Goal: Information Seeking & Learning: Check status

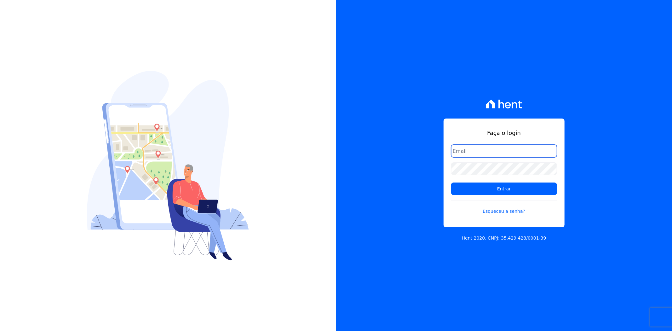
type input "[EMAIL_ADDRESS][DOMAIN_NAME]"
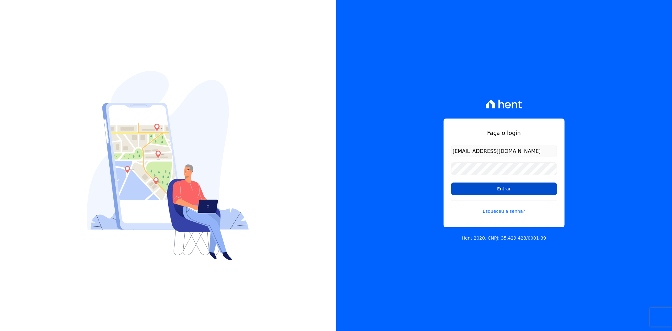
click at [480, 189] on input "Entrar" at bounding box center [504, 189] width 106 height 13
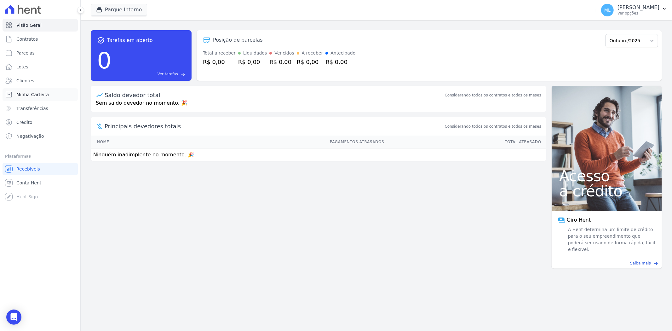
click at [37, 93] on span "Minha Carteira" at bounding box center [32, 94] width 32 height 6
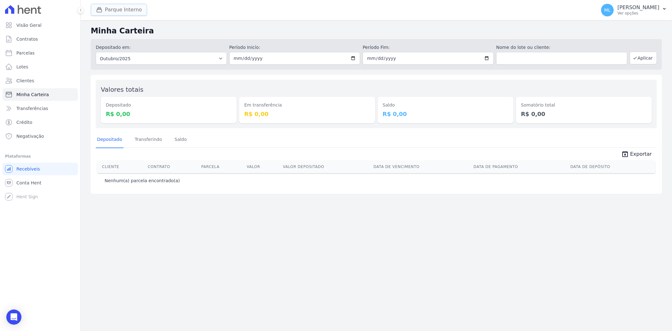
click at [120, 13] on button "Parque Interno" at bounding box center [119, 10] width 56 height 12
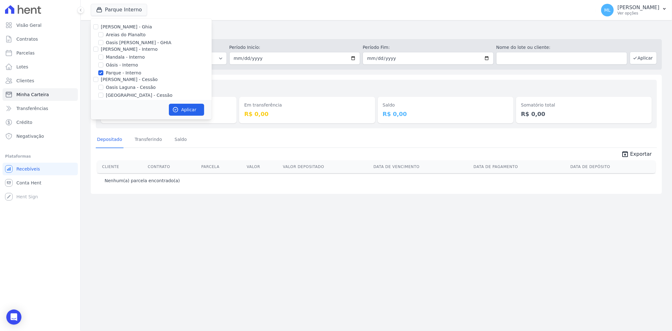
click at [115, 68] on label "Oásis - Interno" at bounding box center [122, 65] width 32 height 7
click at [103, 67] on input "Oásis - Interno" at bounding box center [100, 64] width 5 height 5
checkbox input "true"
click at [119, 70] on label "Parque - Interno" at bounding box center [123, 73] width 35 height 7
click at [103, 70] on input "Parque - Interno" at bounding box center [100, 72] width 5 height 5
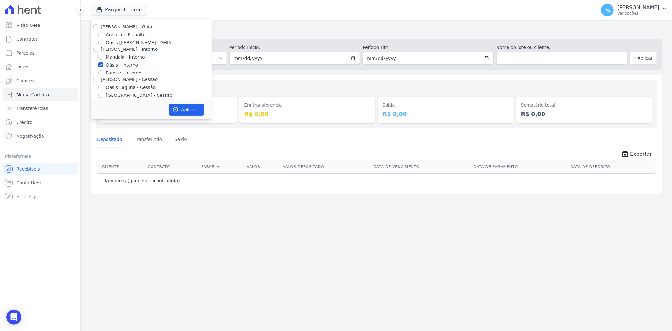
click at [115, 71] on label "Parque - Interno" at bounding box center [123, 73] width 35 height 7
click at [103, 71] on input "Parque - Interno" at bounding box center [100, 72] width 5 height 5
checkbox input "true"
click at [115, 67] on label "Oásis - Interno" at bounding box center [122, 65] width 32 height 7
click at [103, 67] on input "Oásis - Interno" at bounding box center [100, 64] width 5 height 5
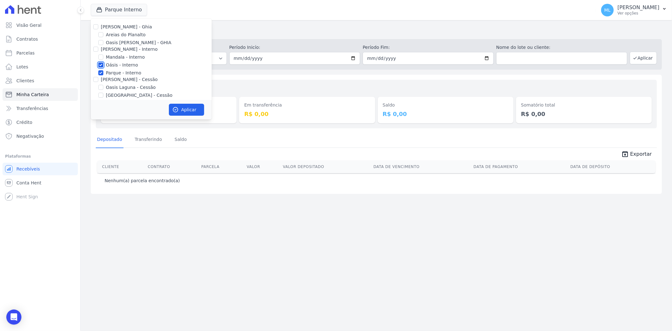
checkbox input "false"
drag, startPoint x: 115, startPoint y: 74, endPoint x: 115, endPoint y: 71, distance: 3.2
click at [115, 74] on label "Parque - Interno" at bounding box center [123, 73] width 35 height 7
click at [103, 74] on input "Parque - Interno" at bounding box center [100, 72] width 5 height 5
checkbox input "false"
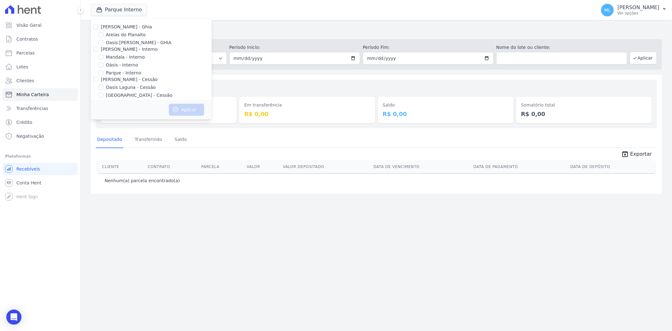
click at [123, 34] on label "Areias do Planalto" at bounding box center [126, 35] width 40 height 7
click at [103, 34] on input "Areias do Planalto" at bounding box center [100, 34] width 5 height 5
checkbox input "true"
click at [188, 105] on button "Aplicar" at bounding box center [186, 110] width 35 height 12
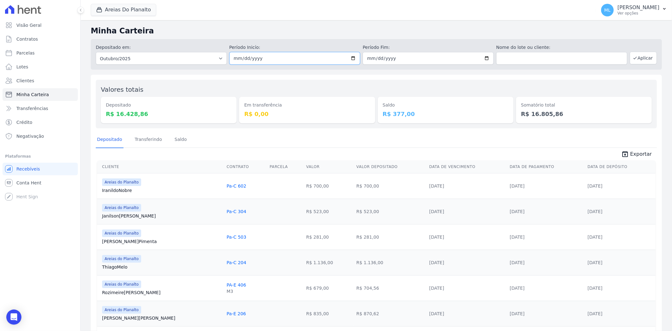
click at [350, 59] on input "2025-10-01" at bounding box center [295, 58] width 131 height 13
type input "2025-10-08"
click at [486, 58] on input "2025-10-31" at bounding box center [428, 58] width 131 height 13
type input "2025-10-08"
click at [636, 58] on button "Aplicar" at bounding box center [643, 58] width 27 height 13
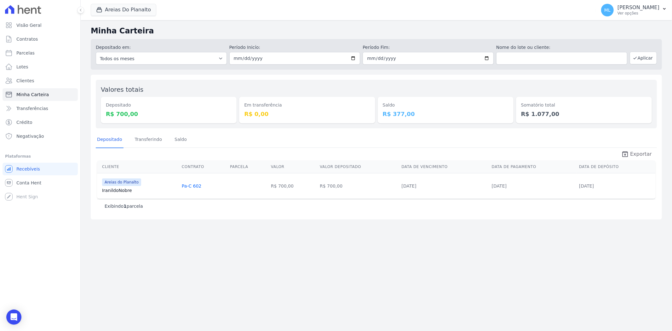
click at [637, 155] on span "Exportar" at bounding box center [642, 154] width 22 height 8
click at [268, 218] on div "Valores totais Depositado R$ 700,00 Em transferência R$ 0,00 Saldo R$ 377,00 So…" at bounding box center [377, 147] width 572 height 145
click at [139, 14] on button "Areias Do Planalto" at bounding box center [124, 10] width 66 height 12
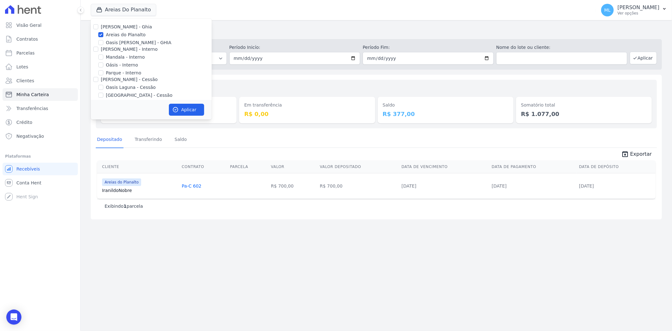
click at [116, 32] on label "Areias do Planalto" at bounding box center [126, 35] width 40 height 7
click at [103, 32] on input "Areias do Planalto" at bounding box center [100, 34] width 5 height 5
checkbox input "false"
click at [115, 73] on label "Parque - Interno" at bounding box center [123, 73] width 35 height 7
click at [103, 73] on input "Parque - Interno" at bounding box center [100, 72] width 5 height 5
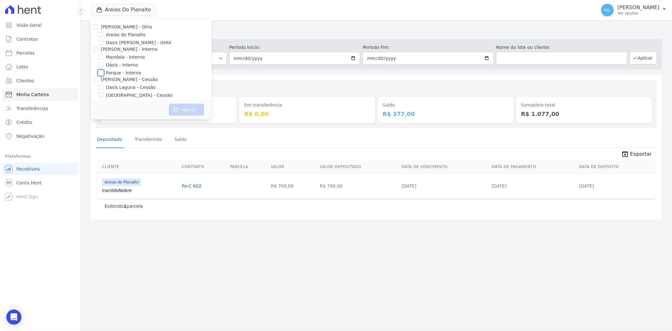
checkbox input "true"
click at [180, 106] on button "Aplicar" at bounding box center [186, 110] width 35 height 12
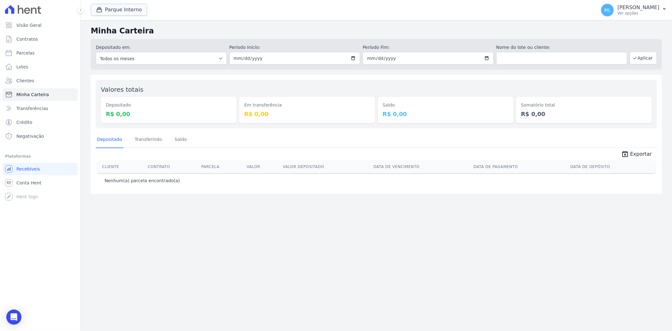
click at [129, 11] on button "Parque Interno" at bounding box center [119, 10] width 56 height 12
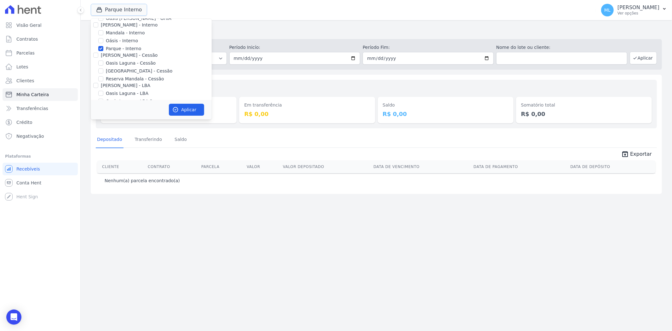
scroll to position [35, 0]
click at [123, 60] on label "[GEOGRAPHIC_DATA] - Cessão" at bounding box center [139, 60] width 67 height 7
click at [103, 60] on input "[GEOGRAPHIC_DATA] - Cessão" at bounding box center [100, 60] width 5 height 5
checkbox input "true"
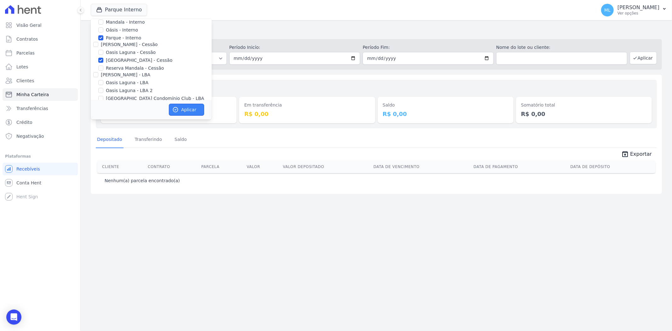
click at [186, 106] on button "Aplicar" at bounding box center [186, 110] width 35 height 12
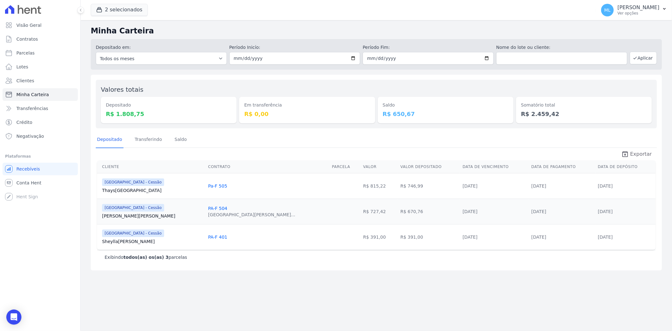
click at [636, 154] on span "Exportar" at bounding box center [642, 154] width 22 height 8
drag, startPoint x: 279, startPoint y: 282, endPoint x: 278, endPoint y: 269, distance: 12.6
click at [279, 282] on div "Minha Carteira Depositado em: Todos os meses Abril/2024 Maio/2024 Junho/2024 Ju…" at bounding box center [377, 175] width 592 height 311
click at [126, 7] on button "2 selecionados" at bounding box center [119, 10] width 57 height 12
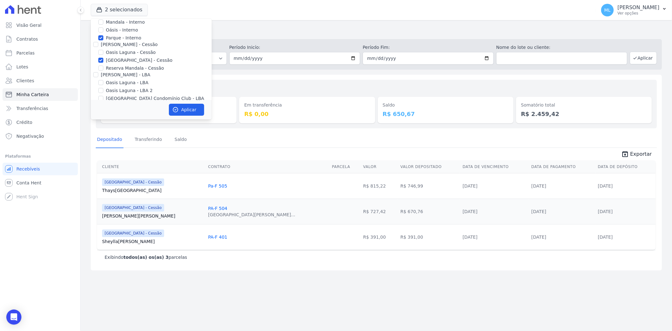
drag, startPoint x: 119, startPoint y: 36, endPoint x: 121, endPoint y: 57, distance: 21.2
click at [119, 37] on label "Parque - Interno" at bounding box center [123, 38] width 35 height 7
click at [103, 37] on input "Parque - Interno" at bounding box center [100, 37] width 5 height 5
checkbox input "false"
click at [121, 59] on label "[GEOGRAPHIC_DATA] - Cessão" at bounding box center [139, 60] width 67 height 7
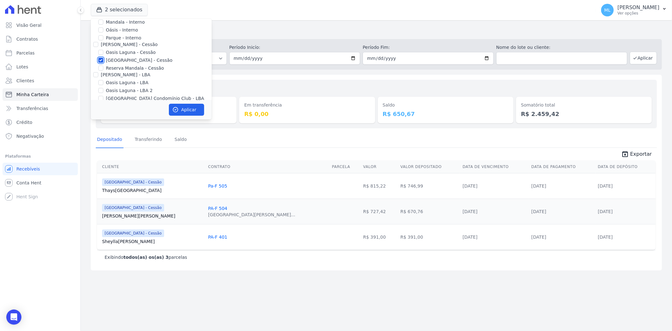
click at [103, 59] on input "[GEOGRAPHIC_DATA] - Cessão" at bounding box center [100, 60] width 5 height 5
checkbox input "false"
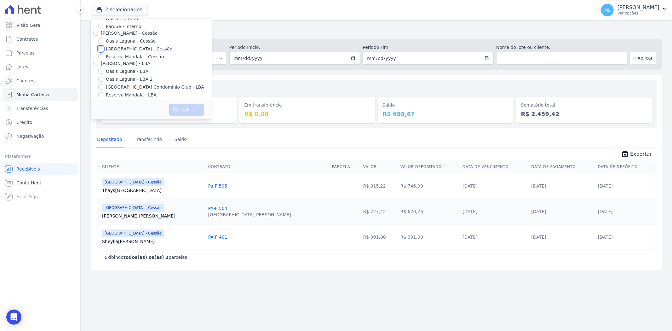
scroll to position [58, 0]
click at [121, 74] on label "[GEOGRAPHIC_DATA] Condomínio Club - LBA" at bounding box center [155, 76] width 98 height 7
click at [103, 74] on input "[GEOGRAPHIC_DATA] Condomínio Club - LBA" at bounding box center [100, 75] width 5 height 5
checkbox input "true"
click at [183, 109] on button "Aplicar" at bounding box center [186, 110] width 35 height 12
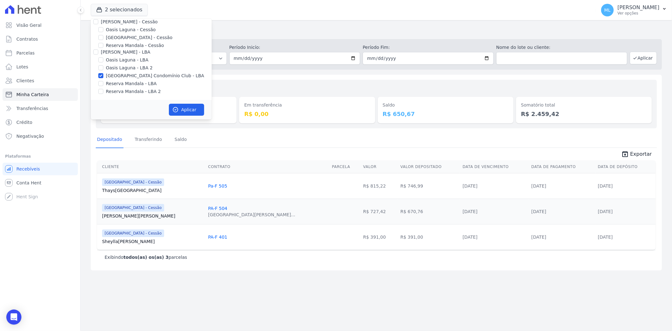
scroll to position [56, 0]
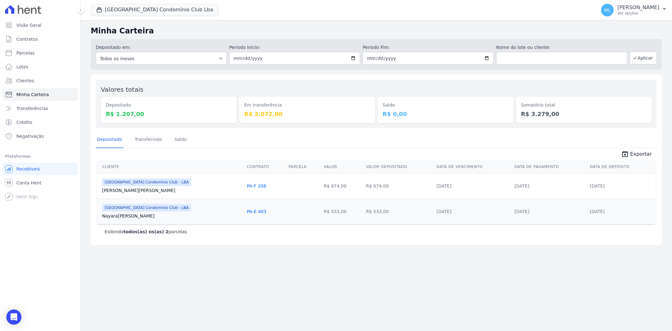
click at [281, 259] on div "Minha Carteira Depositado em: Todos os meses Março/2024 Abril/2024 Maio/2024 Ju…" at bounding box center [377, 175] width 592 height 311
click at [158, 18] on div "Parque Do Planalto Condomínio Club Lba Celina Guimaraes - Ghia Areias do Planal…" at bounding box center [342, 10] width 503 height 21
click at [161, 11] on button "Parque Do Planalto Condomínio Club Lba" at bounding box center [155, 10] width 128 height 12
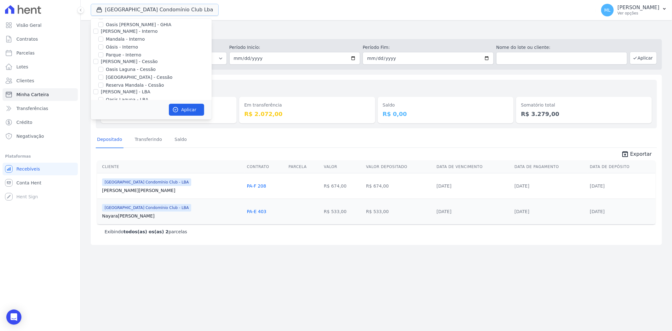
scroll to position [58, 0]
click at [256, 83] on div "Valores totais Depositado R$ 1.207,00 Em transferência R$ 2.072,00 Saldo R$ 0,0…" at bounding box center [376, 104] width 561 height 49
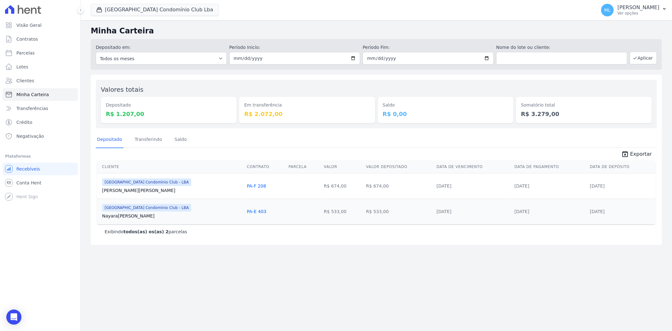
drag, startPoint x: 315, startPoint y: 129, endPoint x: 318, endPoint y: 130, distance: 3.2
click at [315, 129] on div "Valores totais Depositado R$ 1.207,00 Em transferência R$ 2.072,00 Saldo R$ 0,0…" at bounding box center [377, 160] width 572 height 170
click at [382, 87] on div "Saldo R$ 0,00" at bounding box center [446, 104] width 136 height 38
click at [641, 156] on span "Exportar" at bounding box center [642, 154] width 22 height 8
click at [138, 9] on button "Parque Do Planalto Condomínio Club Lba" at bounding box center [155, 10] width 128 height 12
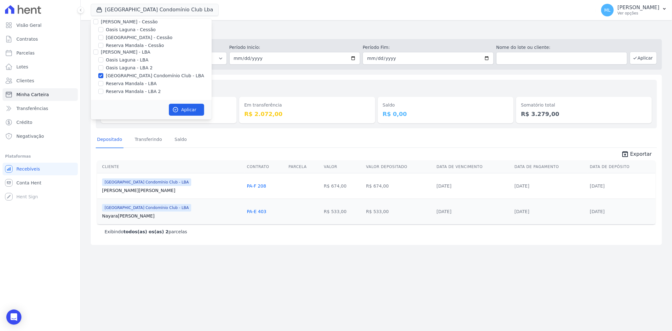
click at [129, 78] on label "[GEOGRAPHIC_DATA] Condomínio Club - LBA" at bounding box center [155, 76] width 98 height 7
click at [103, 78] on input "[GEOGRAPHIC_DATA] Condomínio Club - LBA" at bounding box center [100, 75] width 5 height 5
checkbox input "false"
click at [270, 90] on div "Em transferência R$ 2.072,00" at bounding box center [307, 104] width 136 height 38
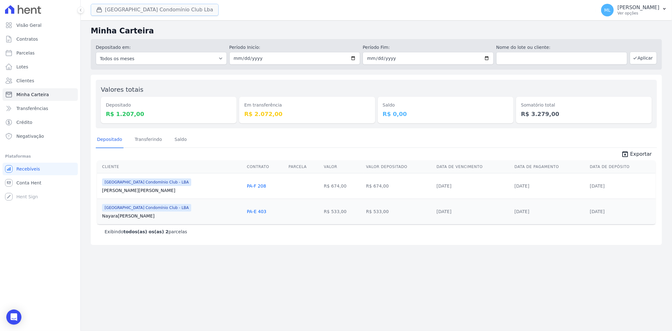
click at [137, 8] on button "Parque Do Planalto Condomínio Club Lba" at bounding box center [155, 10] width 128 height 12
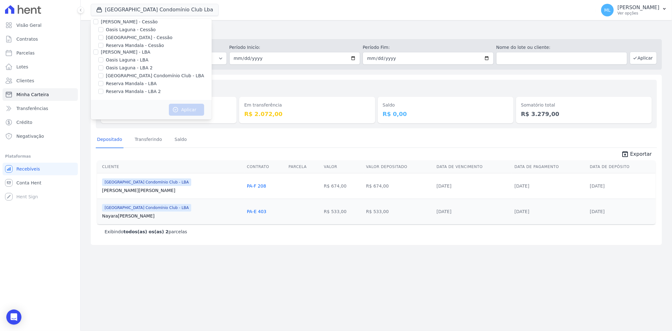
click at [125, 86] on label "Reserva Mandala - LBA" at bounding box center [131, 83] width 51 height 7
click at [103, 86] on input "Reserva Mandala - LBA" at bounding box center [100, 83] width 5 height 5
checkbox input "true"
click at [126, 92] on label "Reserva Mandala - LBA 2" at bounding box center [133, 91] width 55 height 7
click at [103, 92] on input "Reserva Mandala - LBA 2" at bounding box center [100, 91] width 5 height 5
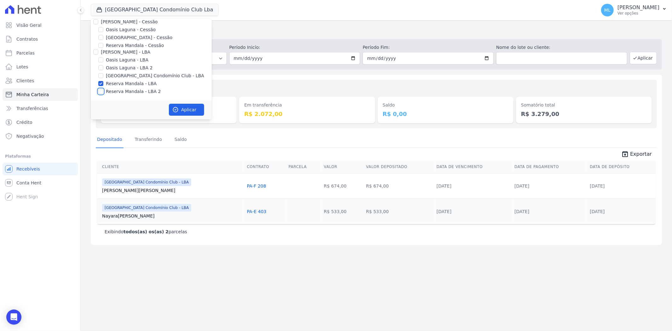
checkbox input "true"
click at [186, 108] on button "Aplicar" at bounding box center [186, 110] width 35 height 12
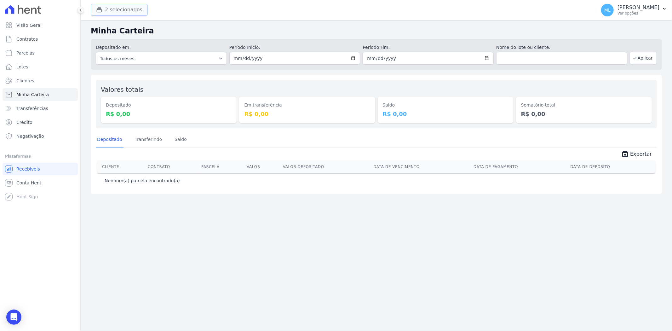
click at [133, 14] on button "2 selecionados" at bounding box center [119, 10] width 57 height 12
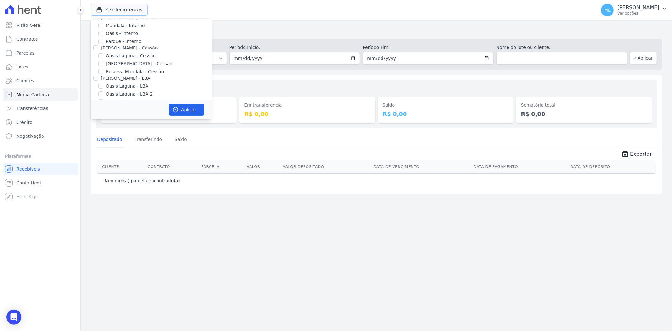
scroll to position [58, 0]
click at [131, 83] on label "Reserva Mandala - LBA" at bounding box center [131, 83] width 51 height 7
click at [103, 83] on input "Reserva Mandala - LBA" at bounding box center [100, 83] width 5 height 5
checkbox input "false"
click at [130, 90] on label "Reserva Mandala - LBA 2" at bounding box center [133, 91] width 55 height 7
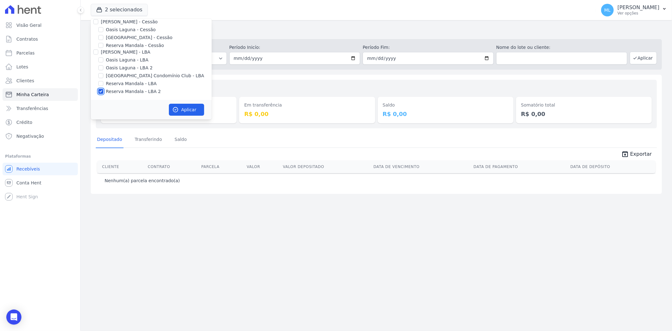
click at [103, 90] on input "Reserva Mandala - LBA 2" at bounding box center [100, 91] width 5 height 5
checkbox input "false"
click at [133, 45] on label "Reserva Mandala - Cessão" at bounding box center [135, 45] width 58 height 7
click at [103, 45] on input "Reserva Mandala - Cessão" at bounding box center [100, 45] width 5 height 5
checkbox input "true"
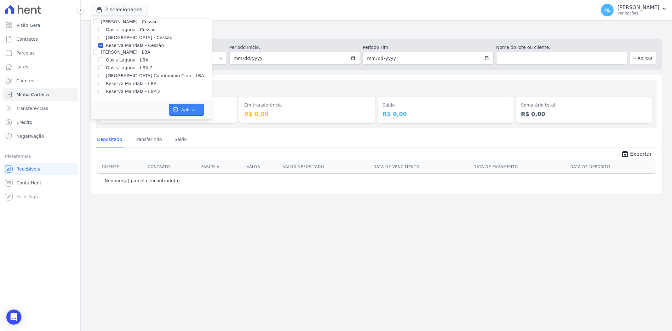
click at [184, 108] on button "Aplicar" at bounding box center [186, 110] width 35 height 12
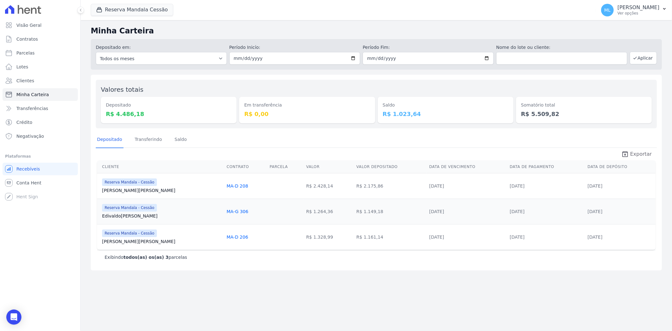
click at [644, 153] on span "Exportar" at bounding box center [642, 154] width 22 height 8
drag, startPoint x: 328, startPoint y: 134, endPoint x: 390, endPoint y: 133, distance: 62.1
click at [328, 134] on div "Depositado Transferindo Saldo" at bounding box center [376, 139] width 561 height 15
click at [419, 146] on div "Depositado Transferindo Saldo" at bounding box center [376, 139] width 561 height 15
drag, startPoint x: 36, startPoint y: 81, endPoint x: 42, endPoint y: 76, distance: 7.9
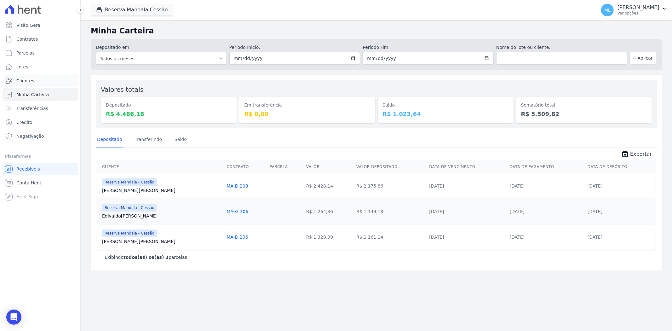
click at [36, 81] on link "Clientes" at bounding box center [40, 80] width 75 height 13
click at [127, 8] on button "Reserva Mandala Cessão" at bounding box center [132, 10] width 83 height 12
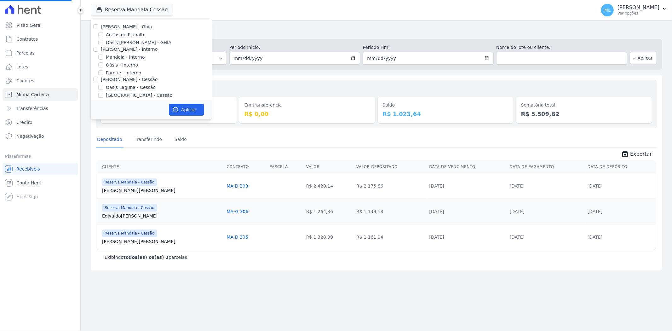
click at [95, 25] on div "Celina Guimaraes - Ghia Areias do Planalto Oasis Celina Guimaraes - GHIA Celina…" at bounding box center [151, 88] width 121 height 139
click at [95, 30] on div at bounding box center [95, 27] width 5 height 6
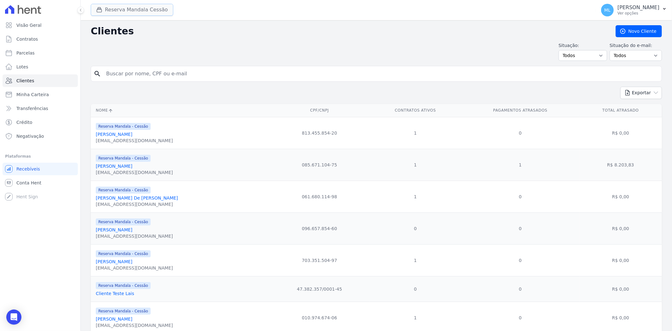
click at [110, 13] on button "Reserva Mandala Cessão" at bounding box center [132, 10] width 83 height 12
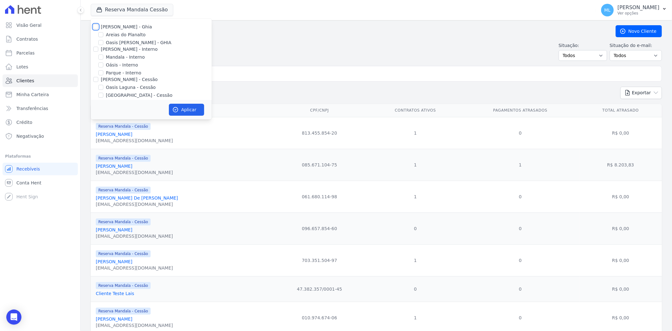
click at [96, 28] on input "[PERSON_NAME] - Ghia" at bounding box center [95, 26] width 5 height 5
checkbox input "true"
click at [95, 51] on input "[PERSON_NAME] - Interno" at bounding box center [95, 49] width 5 height 5
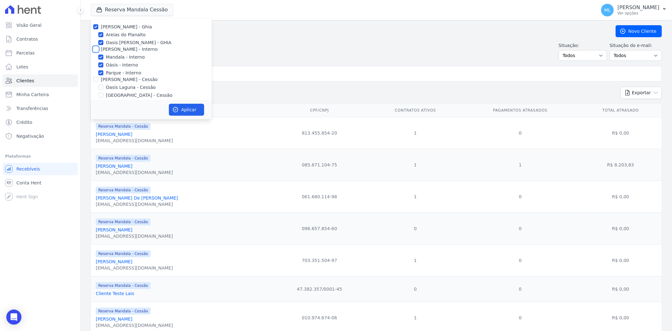
checkbox input "true"
click at [95, 82] on div at bounding box center [95, 79] width 5 height 6
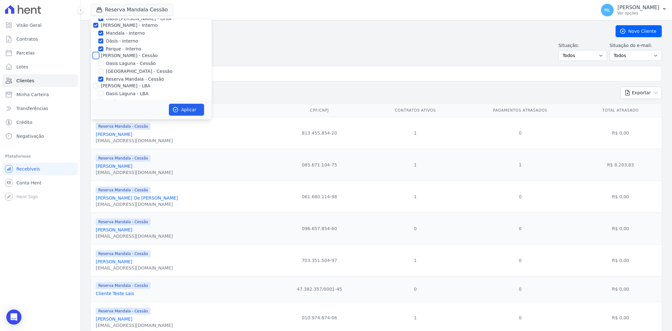
scroll to position [35, 0]
click at [94, 44] on input "[PERSON_NAME] - Cessão" at bounding box center [95, 44] width 5 height 5
checkbox input "true"
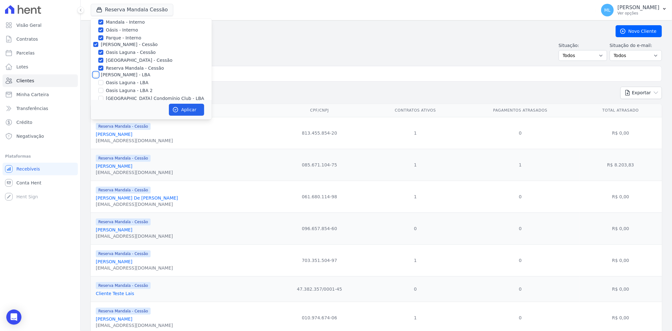
click at [96, 76] on input "[PERSON_NAME] - LBA" at bounding box center [95, 74] width 5 height 5
checkbox input "true"
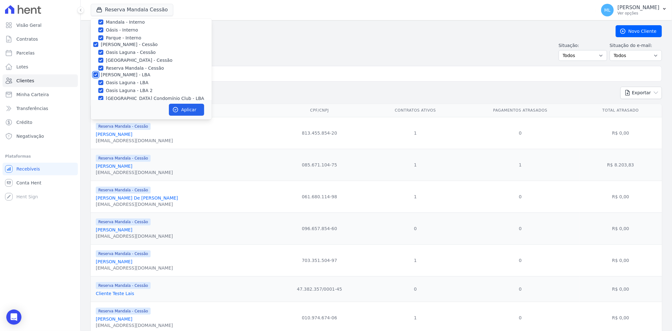
checkbox input "true"
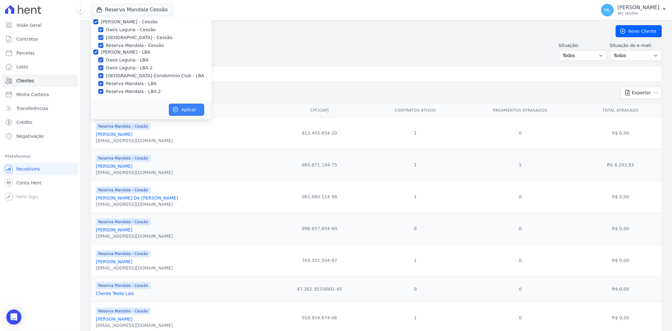
click at [189, 112] on button "Aplicar" at bounding box center [186, 110] width 35 height 12
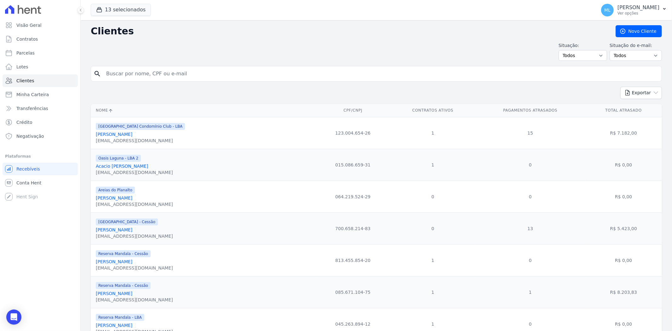
click at [183, 73] on input "search" at bounding box center [380, 73] width 557 height 13
type input "manoel erasmo"
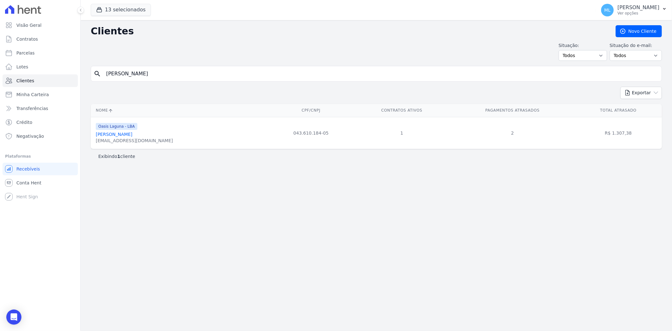
click at [132, 134] on link "Manoel Erasmo Alves De Lima" at bounding box center [114, 134] width 37 height 5
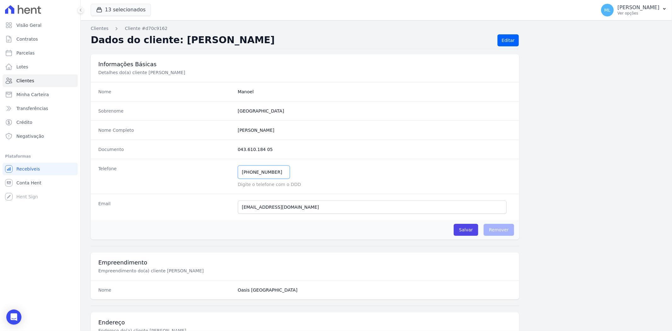
drag, startPoint x: 278, startPoint y: 168, endPoint x: 210, endPoint y: 165, distance: 67.9
click at [210, 165] on div "Telefone (84) 98869-0983 Mensagem de SMS ainda não enviada.. Mensagem de Whatsa…" at bounding box center [305, 176] width 429 height 35
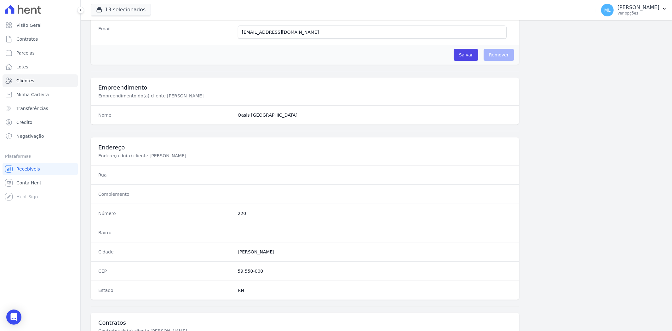
scroll to position [260, 0]
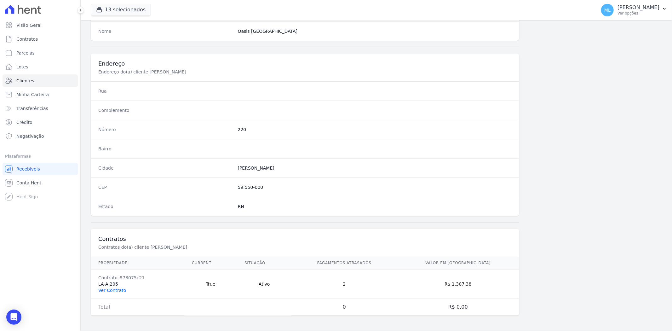
click at [123, 288] on link "Ver Contrato" at bounding box center [112, 290] width 28 height 5
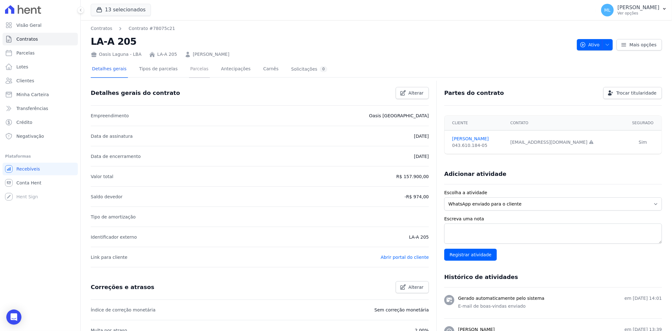
click at [196, 72] on link "Parcelas" at bounding box center [199, 69] width 21 height 17
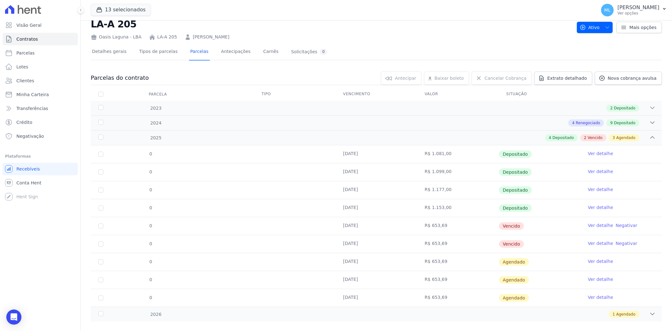
scroll to position [27, 0]
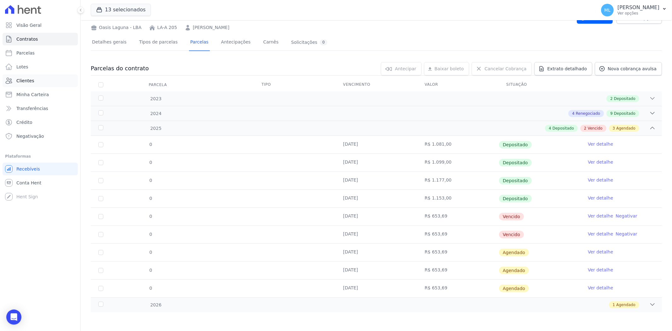
click at [29, 76] on link "Clientes" at bounding box center [40, 80] width 75 height 13
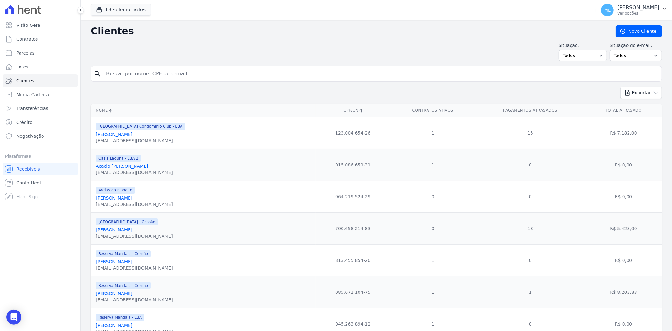
click at [174, 74] on input "search" at bounding box center [380, 73] width 557 height 13
type input "igor soares"
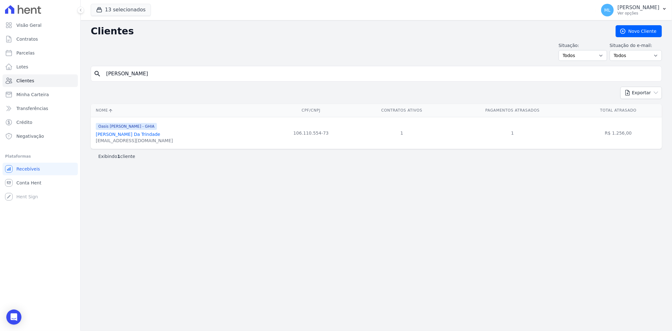
click at [160, 133] on link "Igor Soares Rodrigues Da Trindade" at bounding box center [128, 134] width 65 height 5
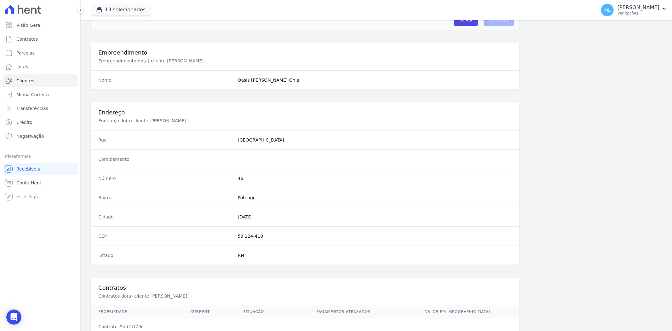
scroll to position [260, 0]
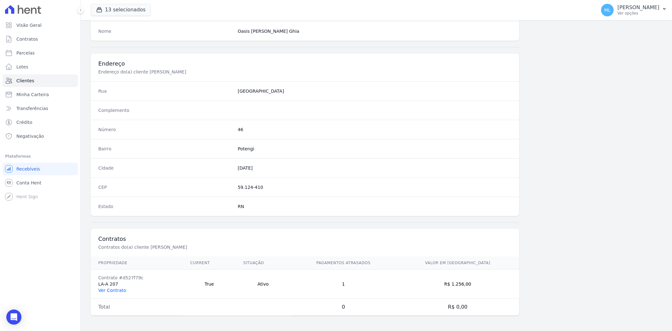
click at [118, 291] on link "Ver Contrato" at bounding box center [112, 290] width 28 height 5
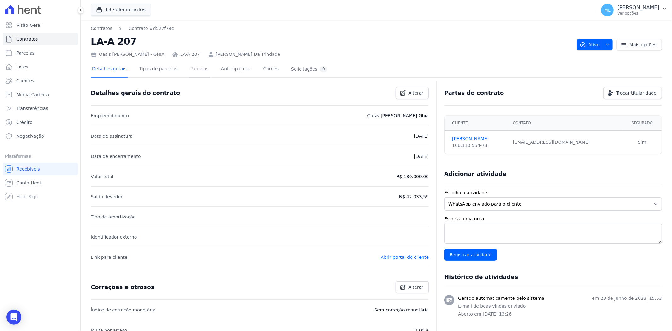
click at [193, 64] on link "Parcelas" at bounding box center [199, 69] width 21 height 17
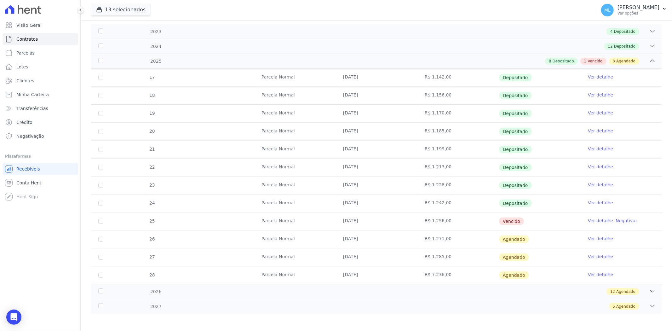
scroll to position [96, 0]
click at [593, 199] on link "Ver detalhe" at bounding box center [600, 201] width 25 height 6
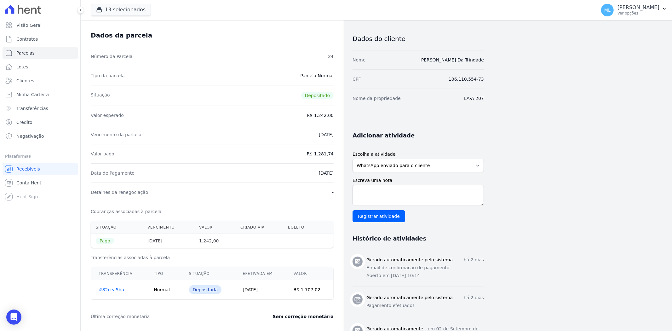
scroll to position [35, 0]
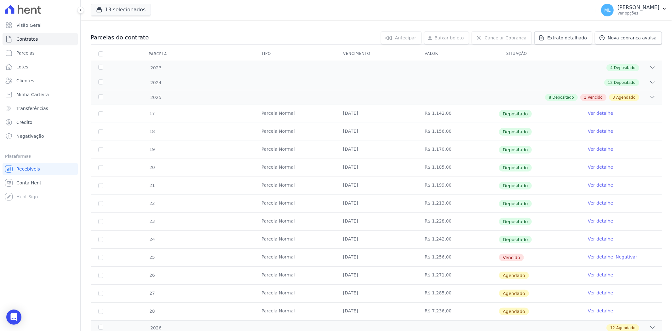
scroll to position [70, 0]
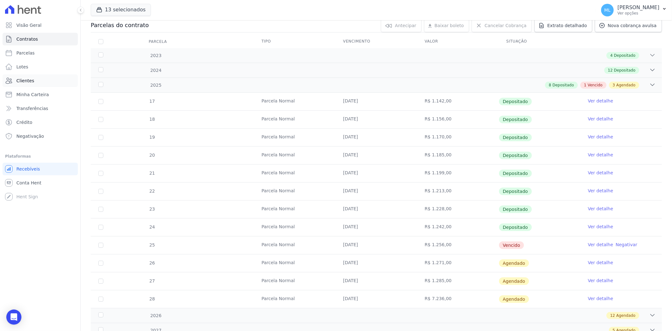
click at [31, 81] on span "Clientes" at bounding box center [25, 81] width 18 height 6
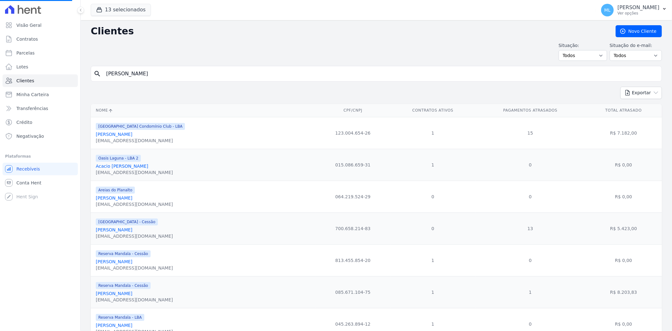
click at [166, 74] on input "igor soares" at bounding box center [380, 73] width 557 height 13
click at [166, 74] on input "search" at bounding box center [380, 73] width 557 height 13
type input "cecilia daniel"
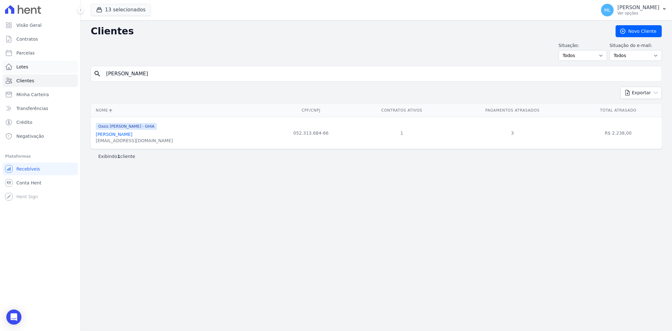
drag, startPoint x: 140, startPoint y: 76, endPoint x: 52, endPoint y: 67, distance: 88.4
click at [52, 67] on div "Visão Geral Contratos Parcelas Lotes Clientes Minha Carteira Transferências Cré…" at bounding box center [336, 165] width 672 height 331
type input "fabio henrique"
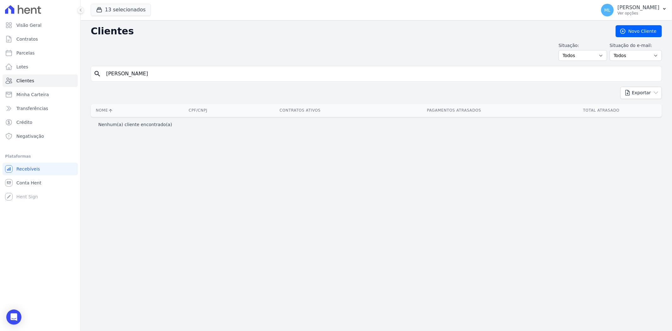
click at [164, 77] on input "fabio henrique" at bounding box center [380, 73] width 557 height 13
type input "fabio"
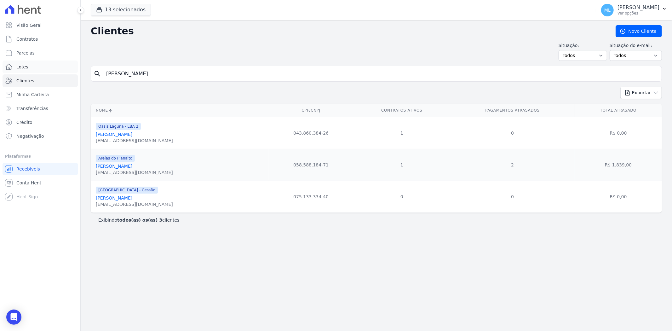
drag, startPoint x: 118, startPoint y: 72, endPoint x: 66, endPoint y: 70, distance: 52.1
click at [66, 70] on div "Visão Geral Contratos Parcelas Lotes Clientes Minha Carteira Transferências Cré…" at bounding box center [336, 165] width 672 height 331
type input "leunaria"
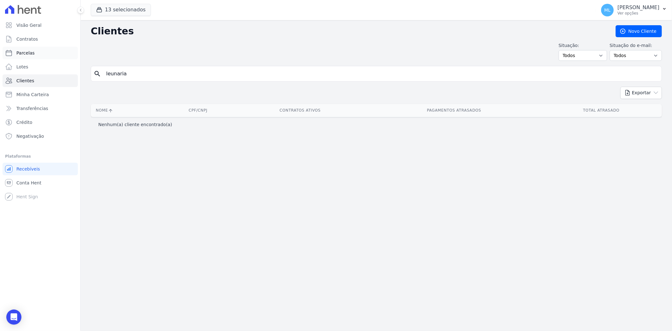
drag, startPoint x: 143, startPoint y: 73, endPoint x: 16, endPoint y: 59, distance: 127.9
click at [16, 59] on div "Visão Geral Contratos Parcelas Lotes Clientes Minha Carteira Transferências Cré…" at bounding box center [336, 165] width 672 height 331
type input "tiometo"
click at [170, 75] on input "tiometo" at bounding box center [380, 73] width 557 height 13
type input "timo"
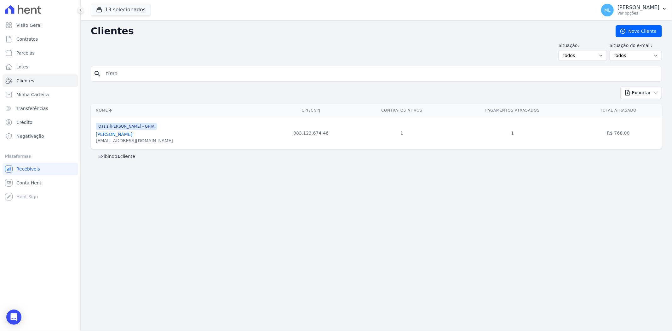
click at [132, 133] on link "Lenaura Timotio De Queiroz Gomes Da Silva" at bounding box center [114, 134] width 37 height 5
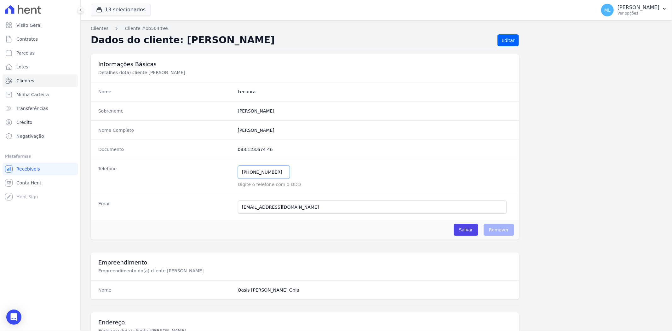
drag, startPoint x: 280, startPoint y: 172, endPoint x: 199, endPoint y: 171, distance: 80.7
click at [199, 171] on div "Telefone (84) 98617-8792 Mensagem de SMS ainda não enviada.. Mensagem de Whatsa…" at bounding box center [305, 176] width 429 height 35
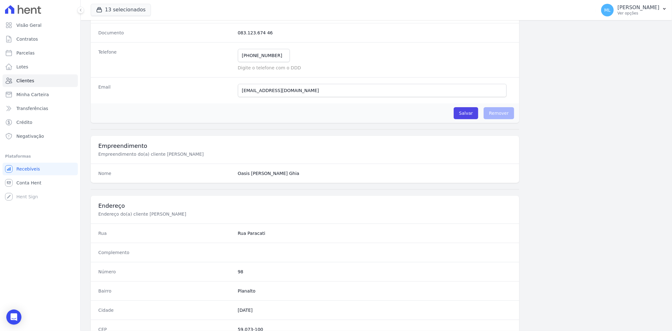
scroll to position [260, 0]
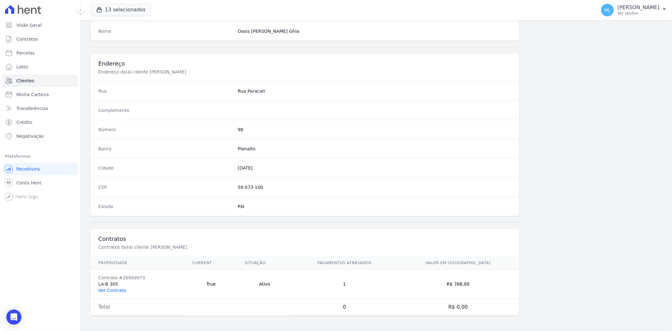
click at [117, 289] on link "Ver Contrato" at bounding box center [112, 290] width 28 height 5
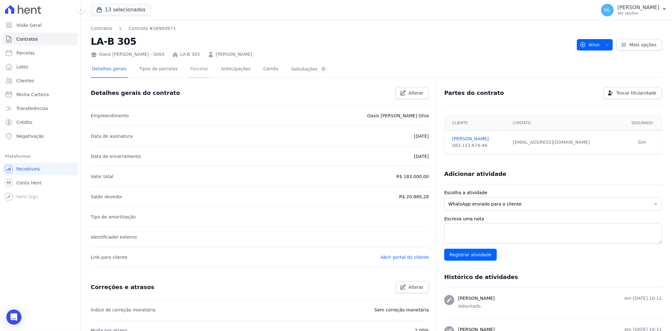
click at [191, 65] on link "Parcelas" at bounding box center [199, 69] width 21 height 17
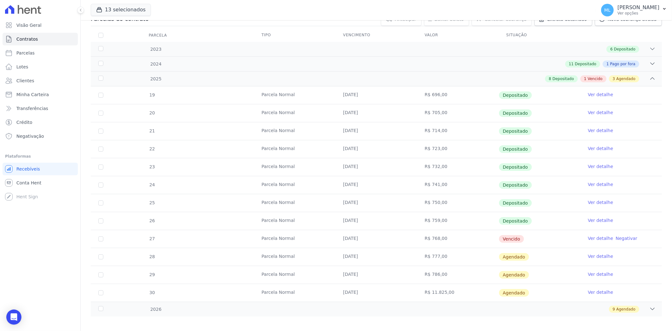
scroll to position [81, 0]
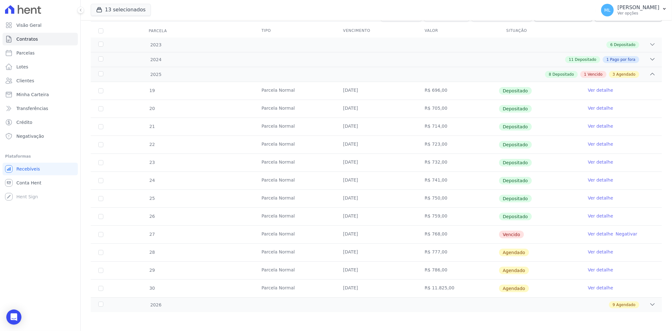
click at [590, 234] on link "Ver detalhe" at bounding box center [600, 234] width 25 height 6
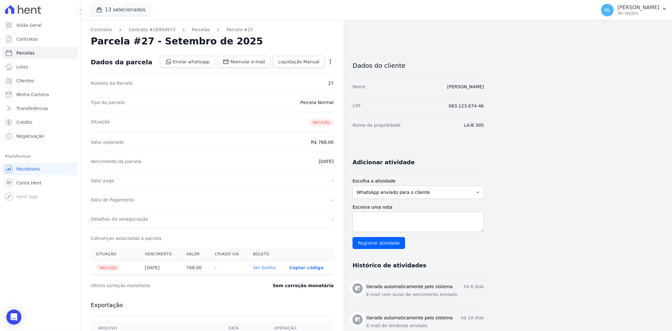
click at [264, 270] on link "Ver boleto" at bounding box center [264, 267] width 22 height 5
click at [29, 79] on span "Clientes" at bounding box center [25, 81] width 18 height 6
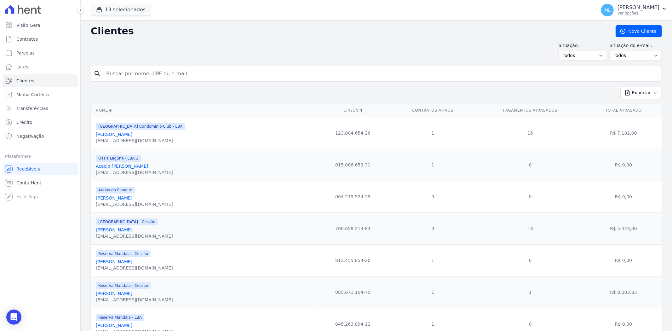
click at [156, 73] on input "search" at bounding box center [380, 73] width 557 height 13
type input "iara"
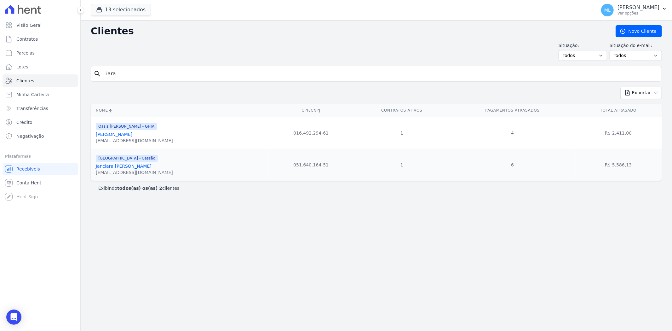
click at [132, 134] on link "[PERSON_NAME]" at bounding box center [114, 134] width 37 height 5
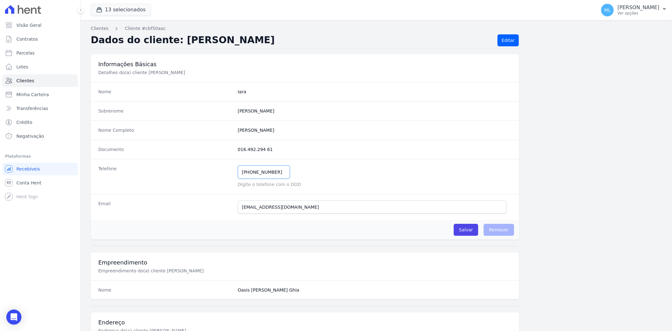
drag, startPoint x: 267, startPoint y: 172, endPoint x: 180, endPoint y: 169, distance: 87.1
click at [180, 169] on div "Telefone (84) 98629-5373 Mensagem de SMS ainda não enviada.. Mensagem de Whatsa…" at bounding box center [305, 176] width 429 height 35
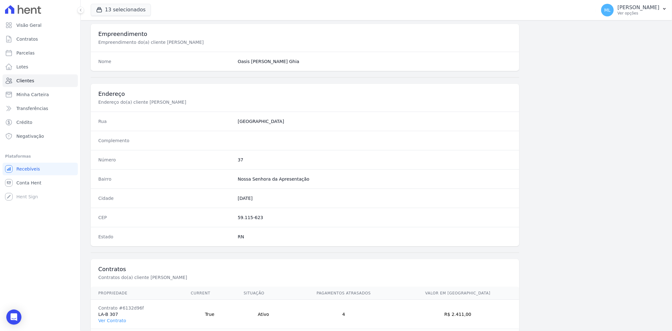
scroll to position [260, 0]
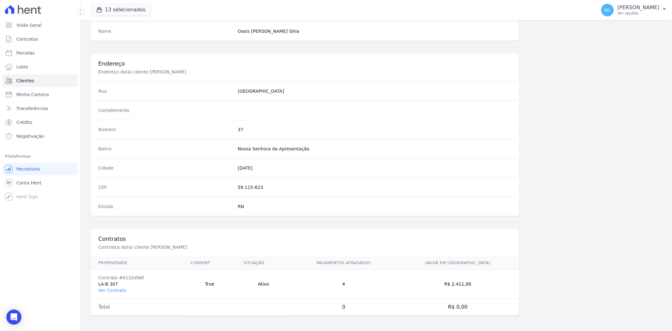
click at [117, 295] on td "Contrato #6132d96f LA-B 307 Ver Contrato" at bounding box center [137, 284] width 93 height 29
click at [118, 294] on td "Contrato #6132d96f LA-B 307 Ver Contrato" at bounding box center [137, 284] width 93 height 29
click at [118, 289] on link "Ver Contrato" at bounding box center [112, 290] width 28 height 5
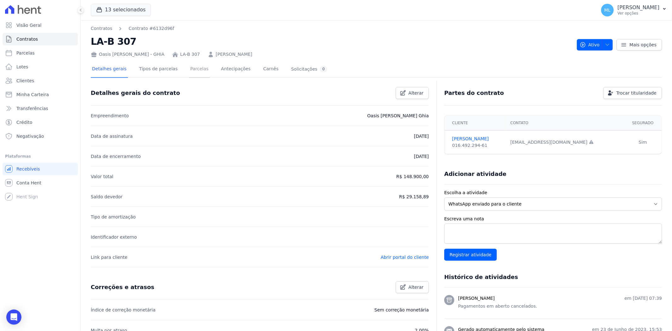
click at [195, 73] on link "Parcelas" at bounding box center [199, 69] width 21 height 17
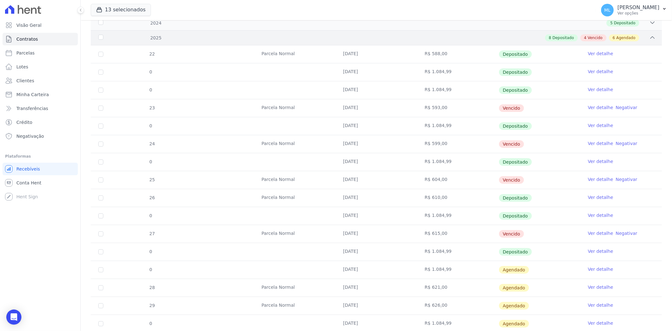
scroll to position [105, 0]
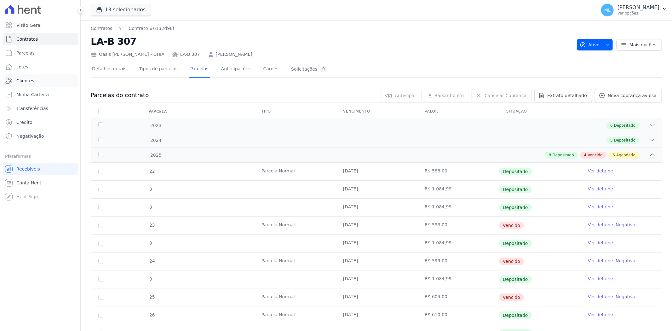
click at [41, 81] on link "Clientes" at bounding box center [40, 80] width 75 height 13
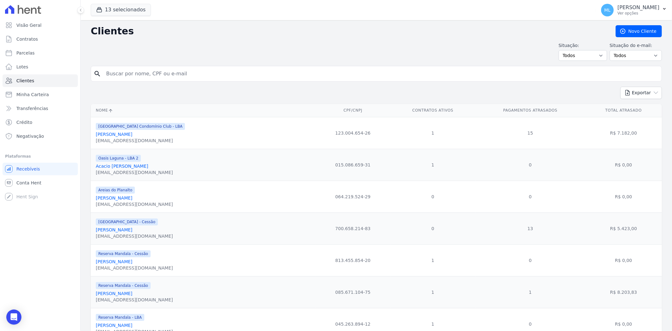
click at [185, 75] on input "search" at bounding box center [380, 73] width 557 height 13
type input "cecilia daniel"
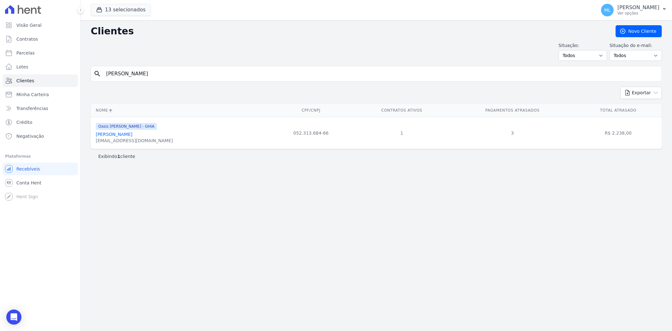
click at [132, 136] on link "Cecilia Daniel Rodrigues Gonçalves" at bounding box center [114, 134] width 37 height 5
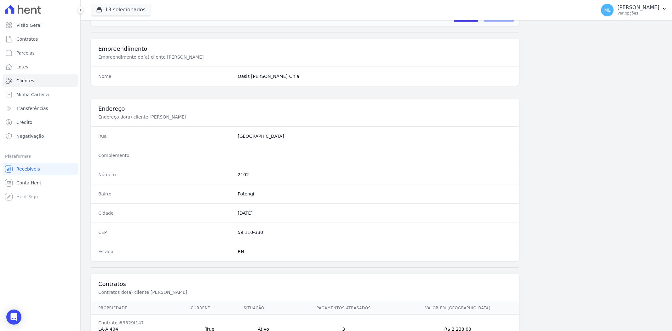
scroll to position [260, 0]
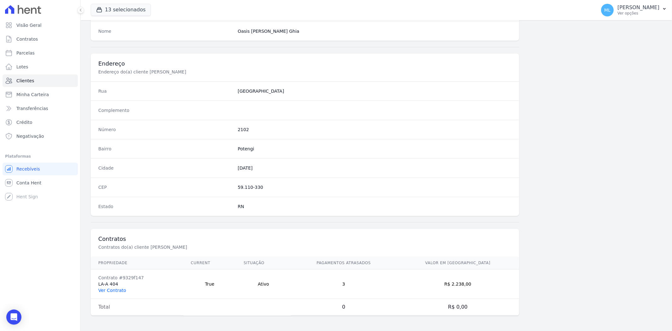
click at [122, 291] on link "Ver Contrato" at bounding box center [112, 290] width 28 height 5
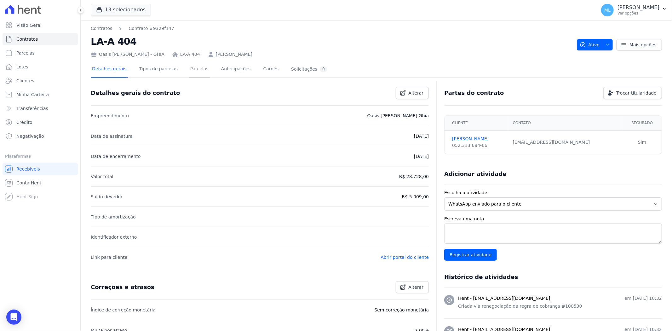
click at [190, 73] on link "Parcelas" at bounding box center [199, 69] width 21 height 17
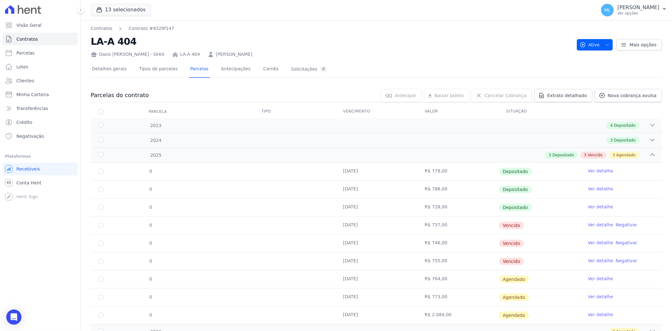
click at [594, 226] on link "Ver detalhe" at bounding box center [600, 225] width 25 height 6
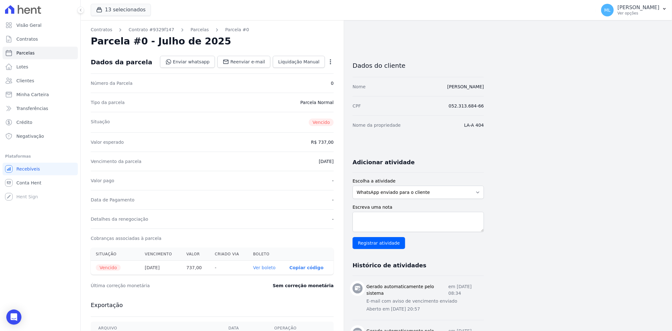
click at [265, 267] on link "Ver boleto" at bounding box center [264, 267] width 22 height 5
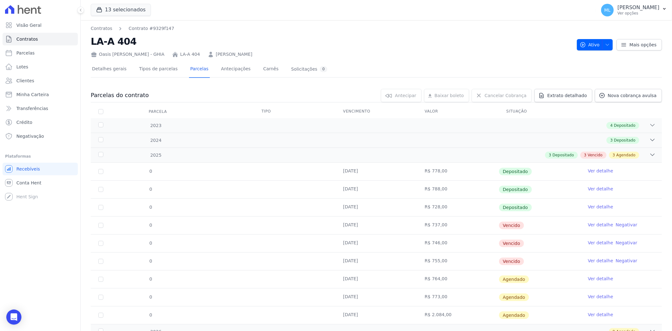
click at [597, 242] on link "Ver detalhe" at bounding box center [600, 243] width 25 height 6
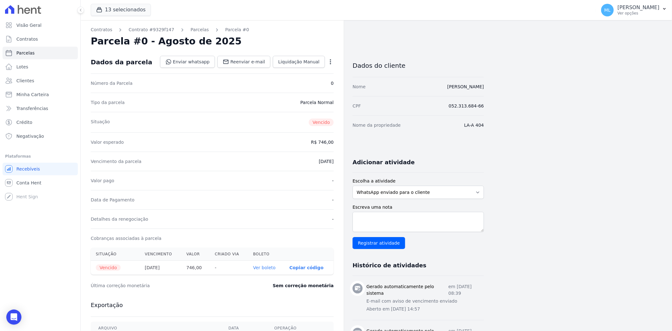
click at [267, 269] on link "Ver boleto" at bounding box center [264, 267] width 22 height 5
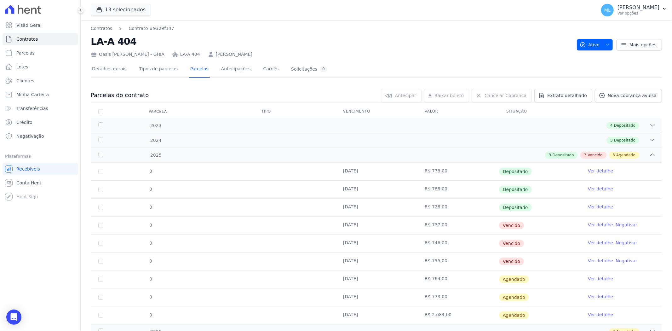
click at [601, 263] on link "Ver detalhe" at bounding box center [600, 261] width 25 height 6
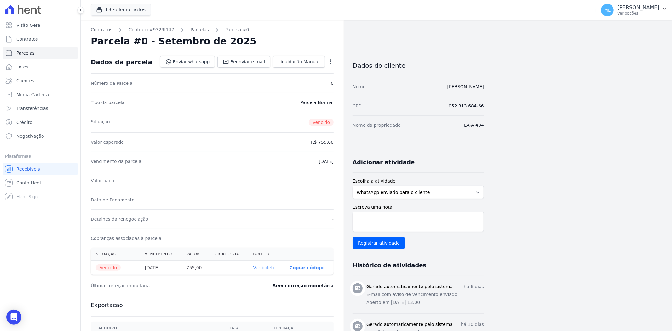
click at [262, 270] on link "Ver boleto" at bounding box center [264, 267] width 22 height 5
